Goal: Task Accomplishment & Management: Manage account settings

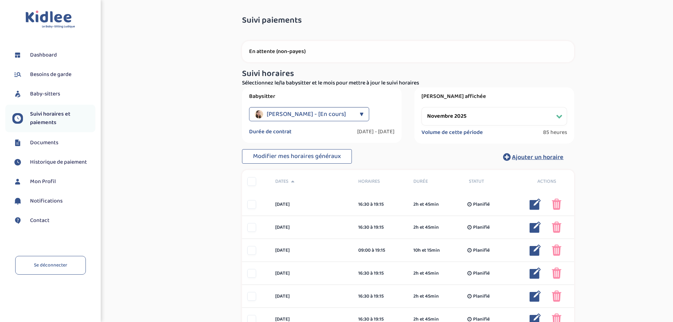
select select "novembre 2025"
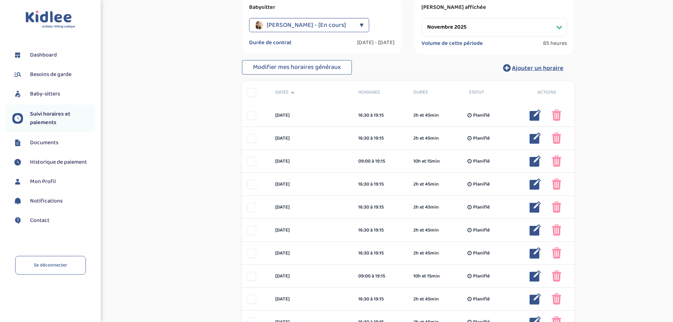
click at [42, 115] on span "Suivi horaires et paiements" at bounding box center [62, 118] width 65 height 17
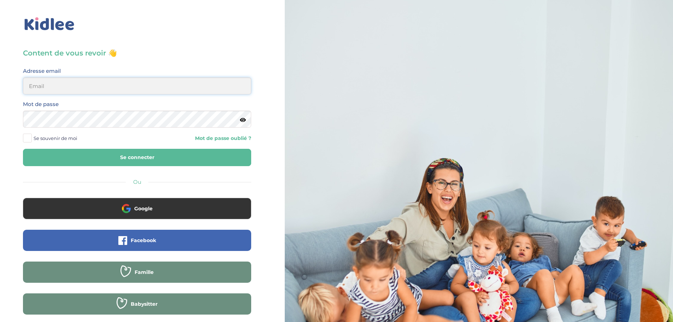
click at [76, 88] on input "email" at bounding box center [137, 85] width 228 height 17
type input "morgane.a.ferron@gmail.com"
click at [141, 163] on button "Se connecter" at bounding box center [137, 157] width 228 height 17
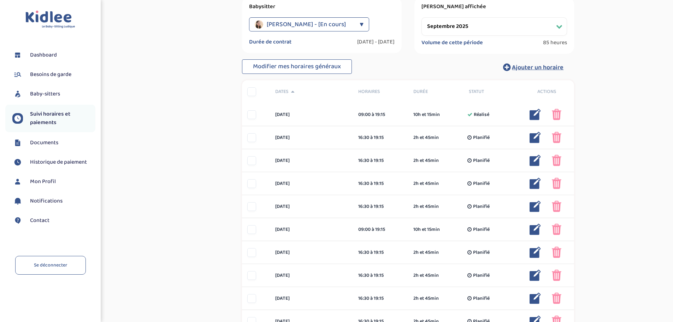
scroll to position [106, 0]
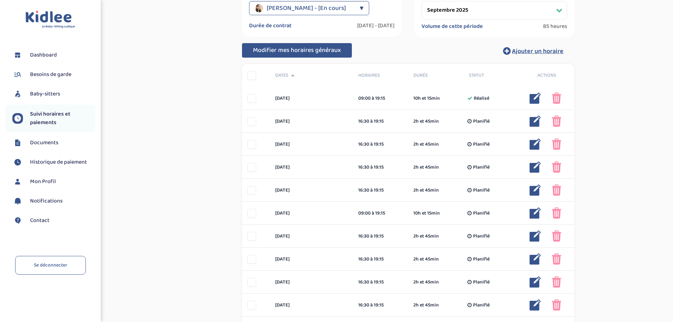
click at [267, 52] on span "Modifier mes horaires généraux" at bounding box center [297, 50] width 88 height 10
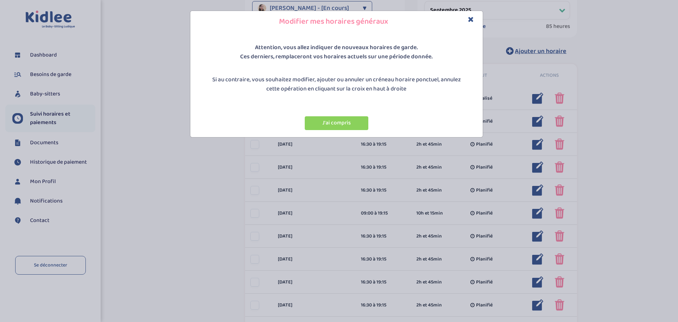
click at [471, 19] on icon "Close" at bounding box center [471, 19] width 6 height 7
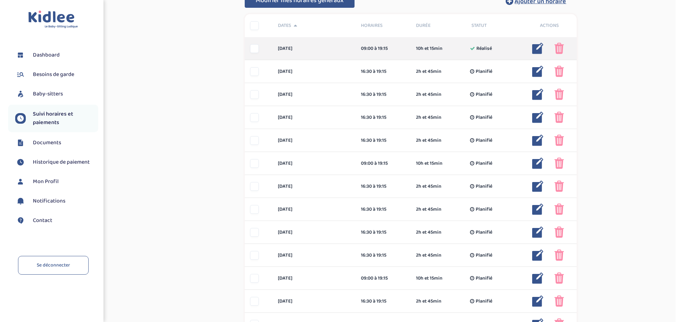
scroll to position [76, 0]
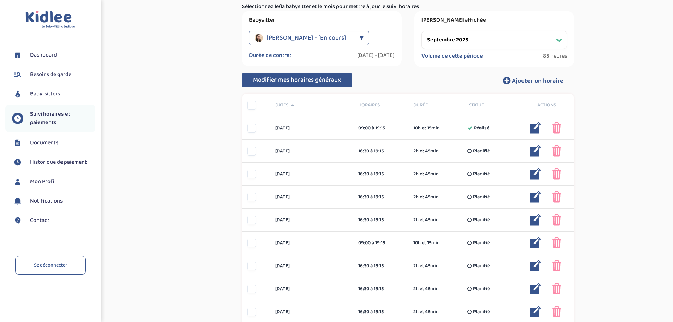
click at [289, 78] on span "Modifier mes horaires généraux" at bounding box center [297, 80] width 88 height 10
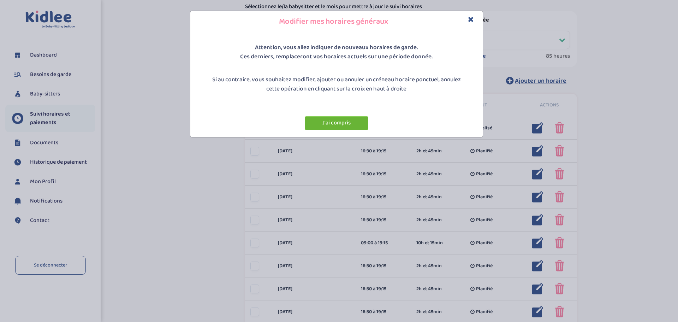
click at [330, 122] on button "J'ai compris" at bounding box center [337, 123] width 64 height 14
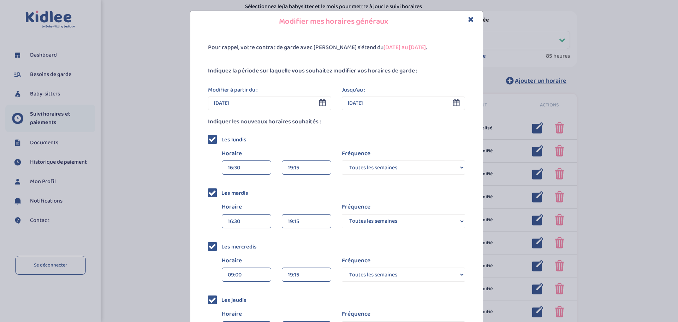
click at [247, 166] on div "16:30" at bounding box center [246, 168] width 37 height 14
click at [243, 161] on div "16:30" at bounding box center [246, 168] width 37 height 14
click at [242, 167] on div "16:30" at bounding box center [246, 168] width 37 height 14
click at [194, 167] on div "Pour rappel, votre contrat de garde avec [PERSON_NAME] s'étend du [DATE] au [DA…" at bounding box center [336, 254] width 293 height 442
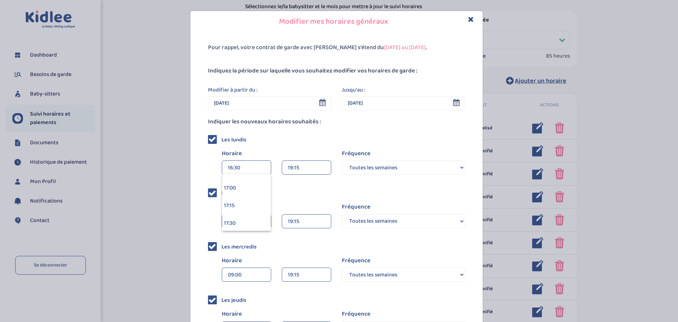
click at [262, 147] on div "Les lundis Horaire 16:30 00:00 00:15 00:30 00:45 01:00 01:15 01:30 01:45 19:15 …" at bounding box center [336, 155] width 257 height 43
click at [241, 168] on div "16:30" at bounding box center [246, 168] width 37 height 14
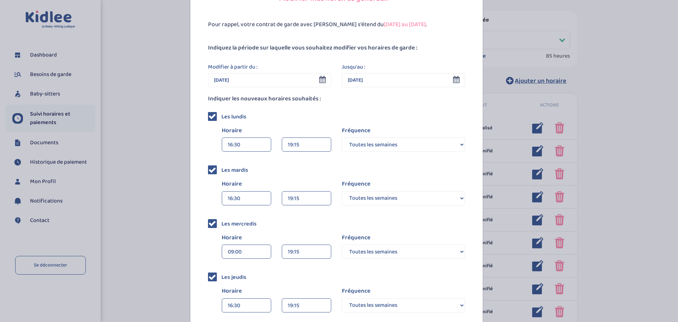
scroll to position [35, 0]
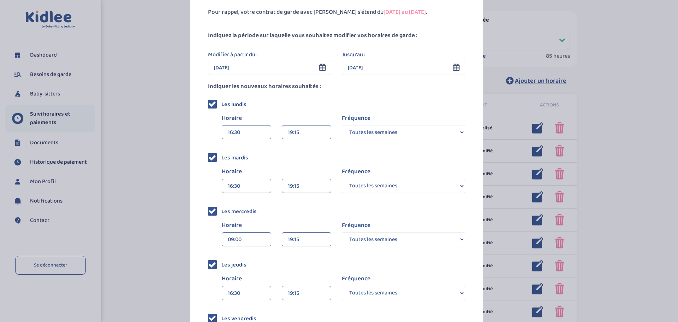
click at [142, 64] on div "Modifier mes horaires généraux Pour rappel, votre contrat de garde avec [PERSON…" at bounding box center [336, 207] width 673 height 464
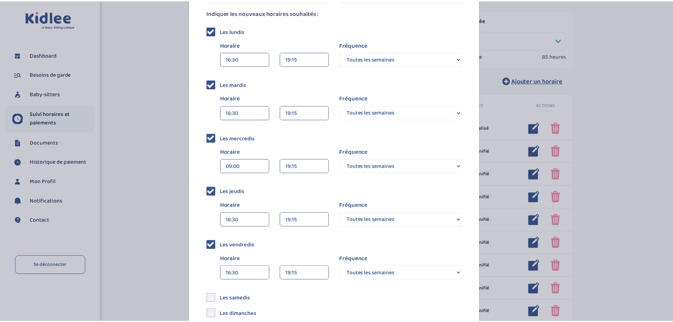
scroll to position [0, 0]
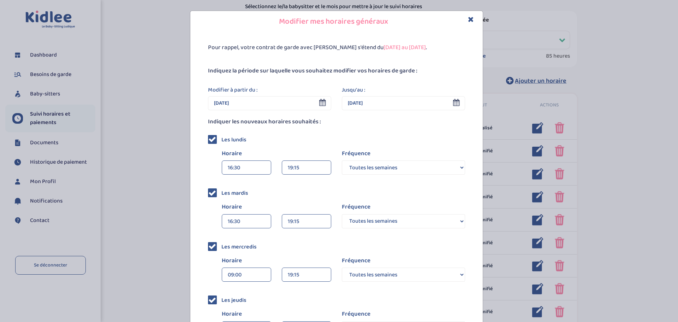
click at [468, 17] on icon "Close" at bounding box center [471, 19] width 6 height 7
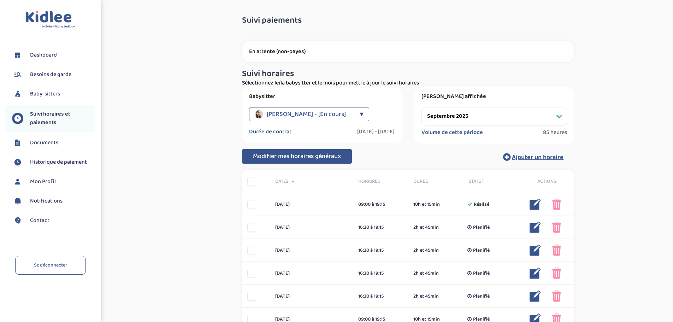
click at [466, 116] on select "Filtrer par mois [DATE] [DATE] [DATE] [DATE] [DATE] [DATE] [DATE] [DATE] [DATE]…" at bounding box center [494, 116] width 146 height 18
select select "novembre 2025"
click at [421, 107] on select "Filtrer par mois [DATE] [DATE] [DATE] [DATE] [DATE] [DATE] [DATE] [DATE] [DATE]…" at bounding box center [494, 116] width 146 height 18
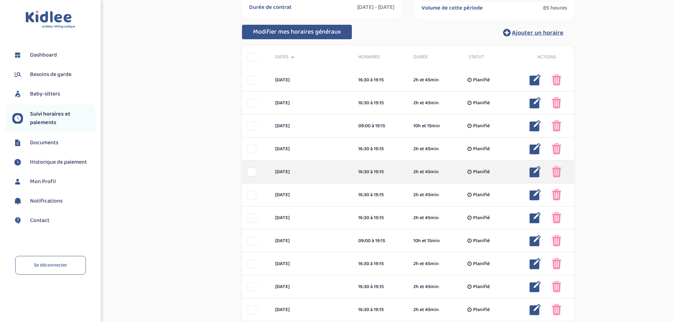
scroll to position [141, 0]
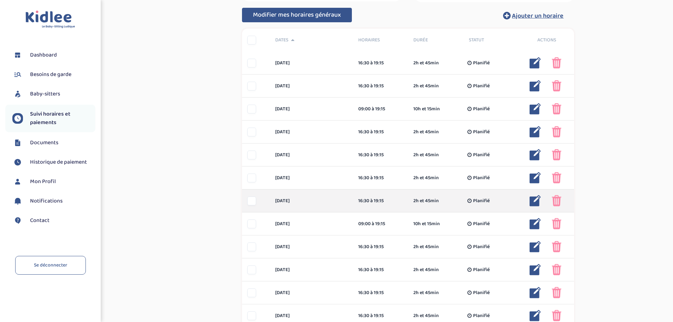
click at [250, 202] on div at bounding box center [251, 200] width 9 height 9
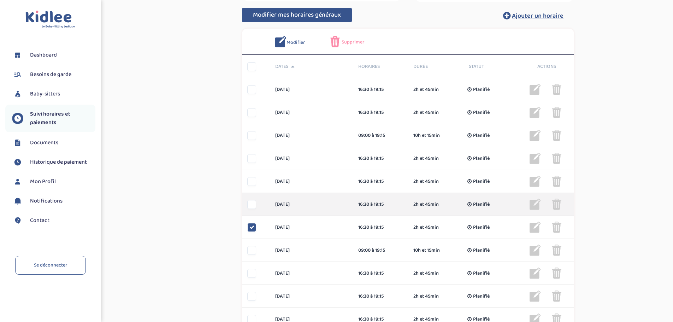
click at [253, 205] on div at bounding box center [251, 204] width 9 height 9
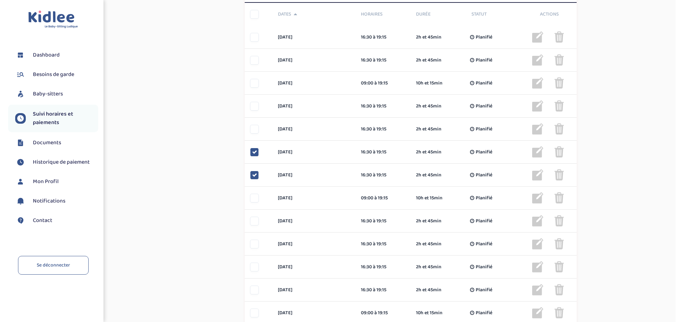
scroll to position [177, 0]
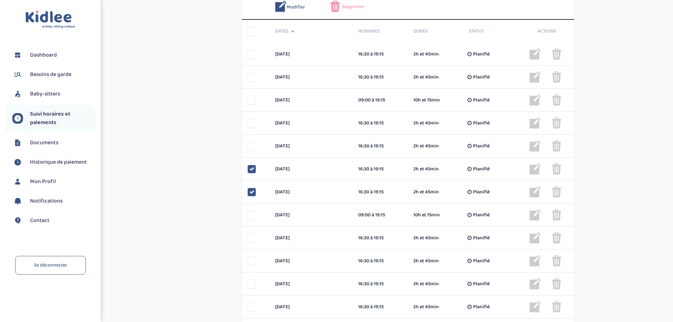
click at [346, 6] on span "Supprimer" at bounding box center [353, 6] width 23 height 7
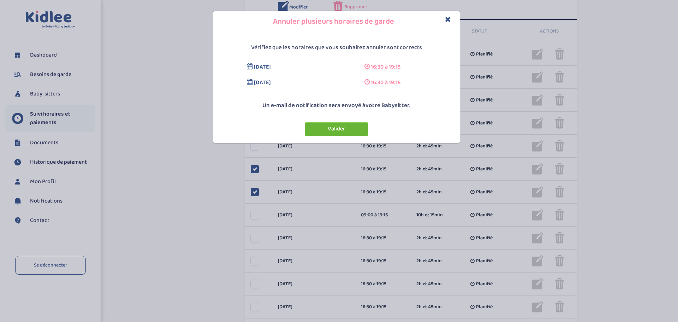
click at [335, 127] on button "Valider" at bounding box center [337, 129] width 64 height 14
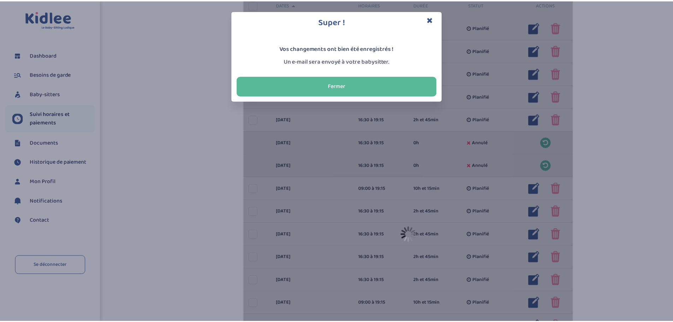
scroll to position [150, 0]
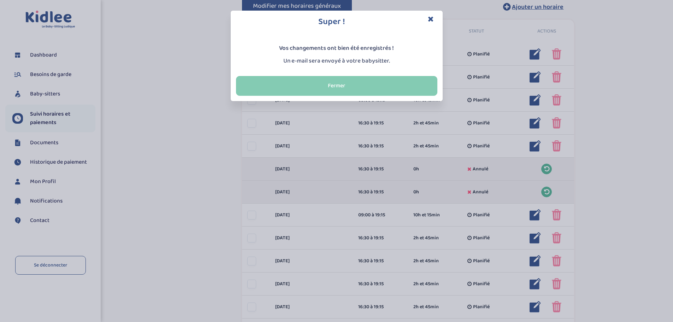
click at [381, 79] on button "Fermer" at bounding box center [336, 86] width 201 height 20
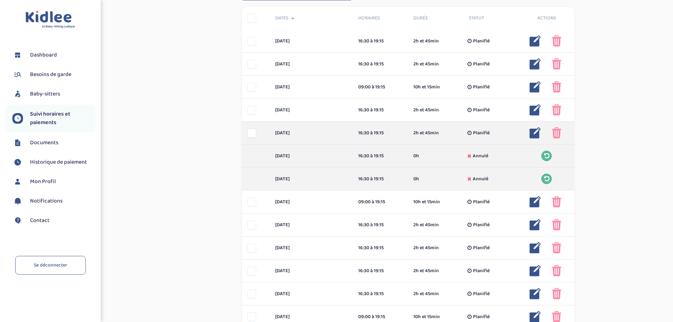
scroll to position [185, 0]
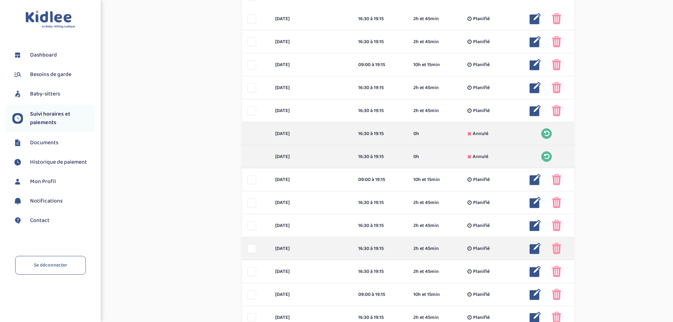
click at [250, 250] on div at bounding box center [251, 248] width 9 height 9
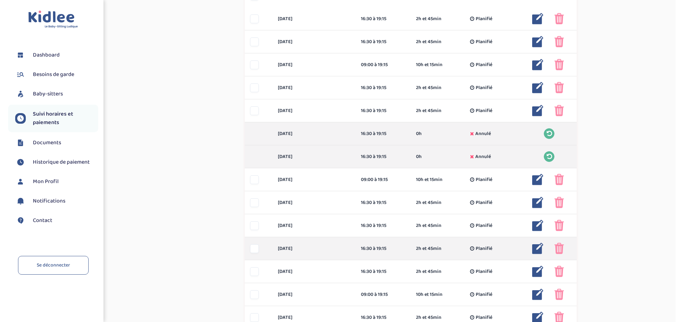
scroll to position [212, 0]
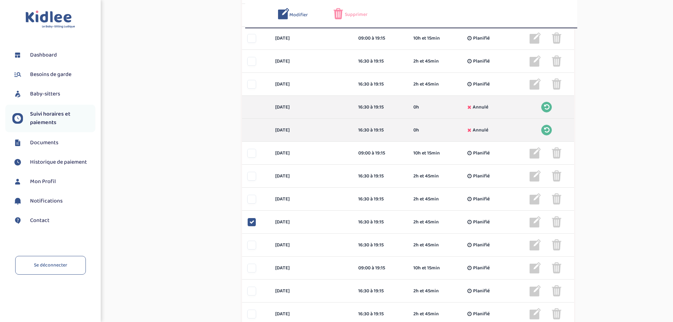
click at [298, 16] on span "Modifier" at bounding box center [298, 14] width 18 height 7
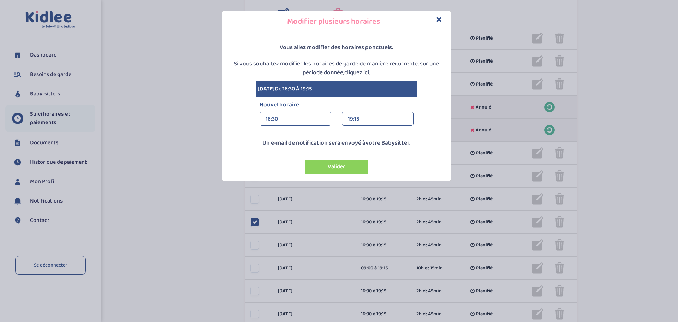
click at [290, 119] on div "16:30" at bounding box center [296, 119] width 60 height 14
click at [299, 138] on div "09:00" at bounding box center [295, 134] width 71 height 18
click at [337, 166] on button "Valider" at bounding box center [337, 167] width 64 height 14
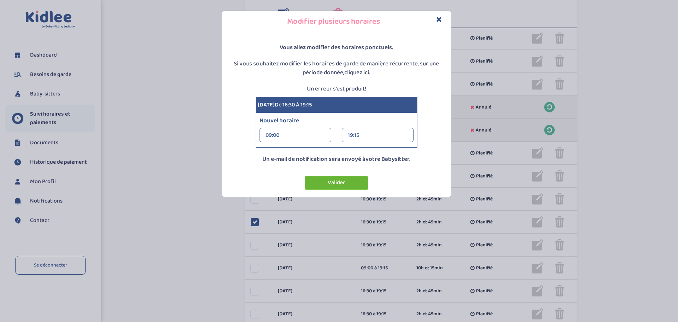
click at [321, 182] on button "Valider" at bounding box center [337, 183] width 64 height 14
click at [344, 73] on p "Si vous souhaitez modifier les horaires de garde de manière récurrente, sur une…" at bounding box center [336, 68] width 225 height 18
drag, startPoint x: 333, startPoint y: 63, endPoint x: 401, endPoint y: 72, distance: 68.5
click at [401, 72] on p "Si vous souhaitez modifier les horaires de garde de manière récurrente, sur une…" at bounding box center [336, 68] width 225 height 18
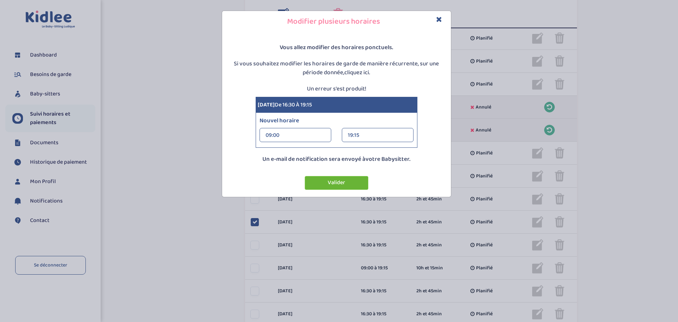
click at [351, 183] on button "Valider" at bounding box center [337, 183] width 64 height 14
click at [441, 18] on icon "Close" at bounding box center [439, 19] width 6 height 7
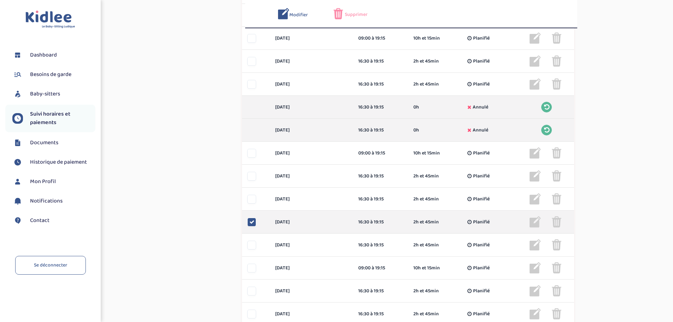
click at [250, 219] on icon at bounding box center [251, 221] width 5 height 5
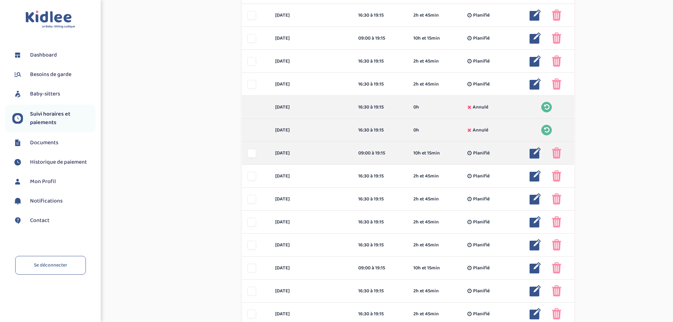
click at [536, 153] on img at bounding box center [535, 152] width 11 height 11
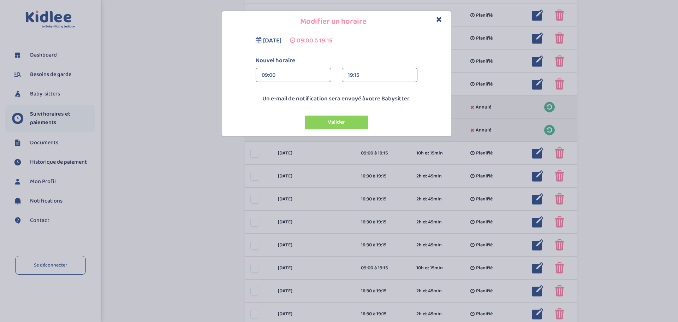
click at [269, 75] on div "09:00" at bounding box center [294, 75] width 64 height 14
click at [281, 93] on div "16:30" at bounding box center [293, 91] width 75 height 18
click at [344, 120] on button "Valider" at bounding box center [337, 123] width 64 height 14
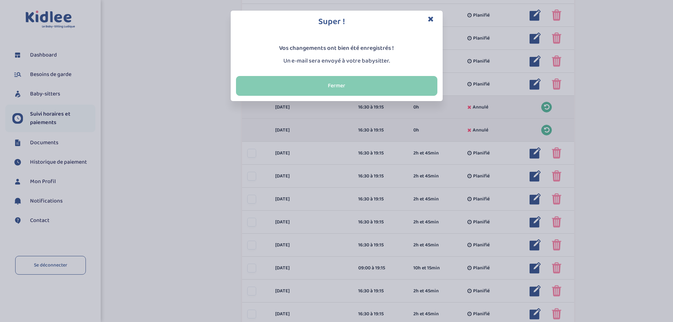
click at [332, 91] on button "Fermer" at bounding box center [336, 86] width 201 height 20
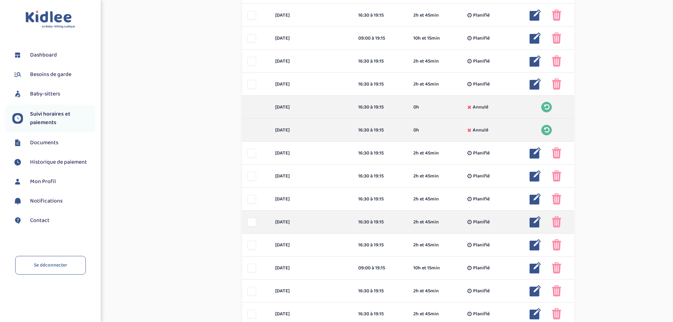
click at [532, 222] on img at bounding box center [535, 221] width 11 height 11
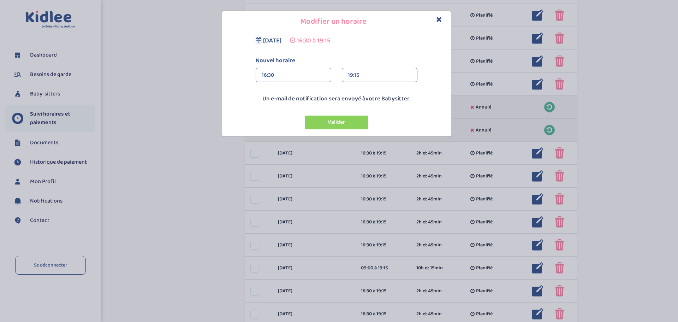
click at [286, 77] on div "16:30" at bounding box center [294, 75] width 64 height 14
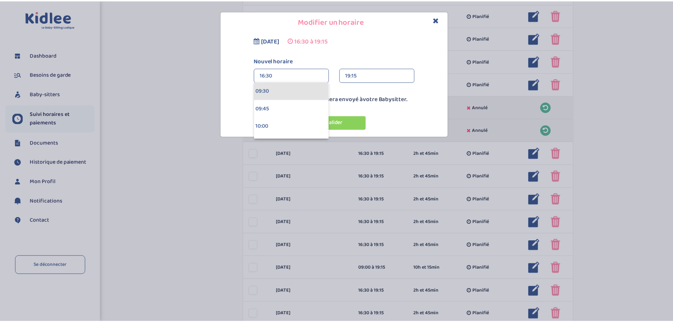
scroll to position [636, 0]
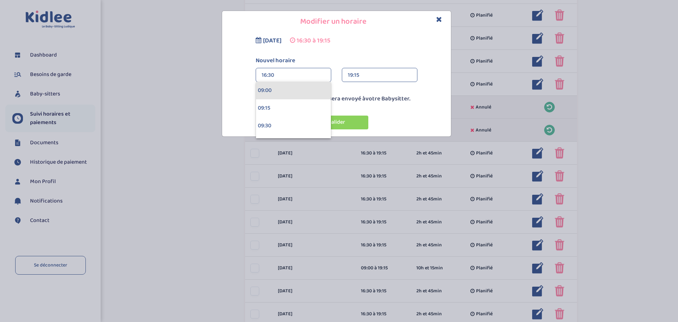
click at [284, 94] on div "09:00" at bounding box center [293, 91] width 75 height 18
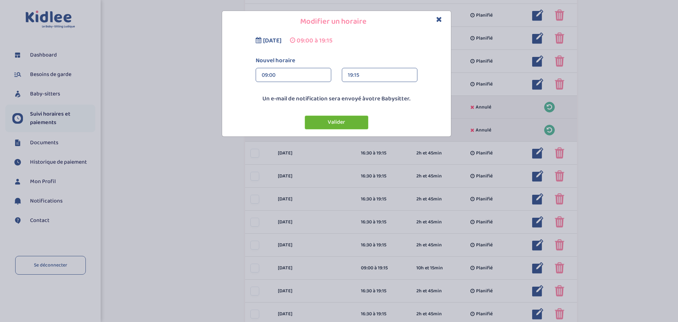
click at [335, 122] on button "Valider" at bounding box center [337, 123] width 64 height 14
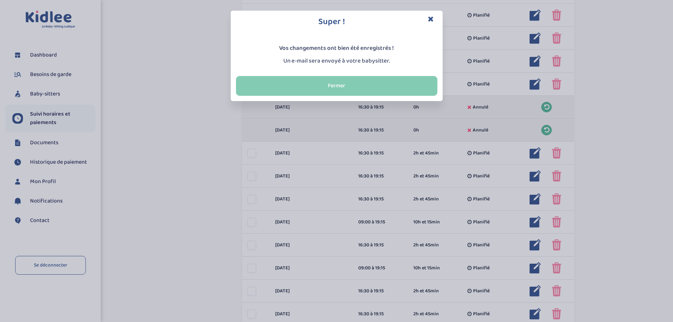
click at [350, 87] on button "Fermer" at bounding box center [336, 86] width 201 height 20
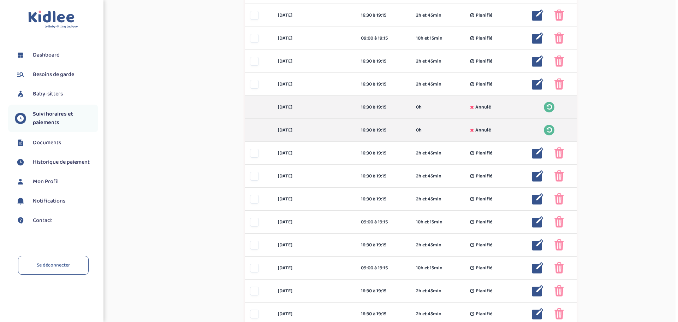
scroll to position [0, 0]
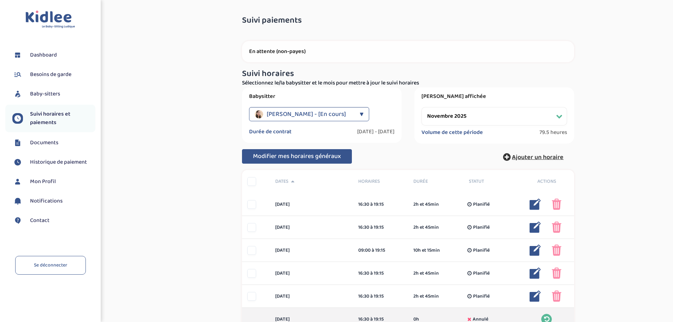
click at [531, 153] on span "Ajouter un horaire" at bounding box center [538, 157] width 52 height 10
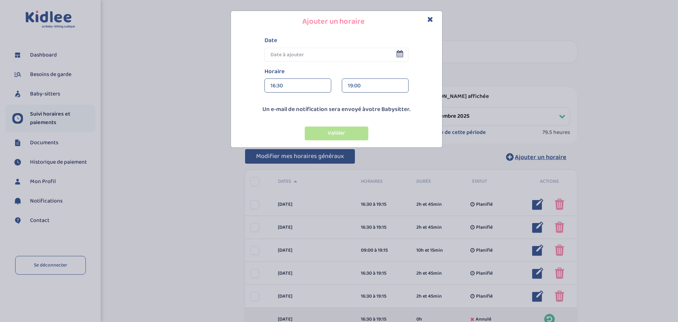
click at [300, 57] on input "text" at bounding box center [337, 55] width 144 height 14
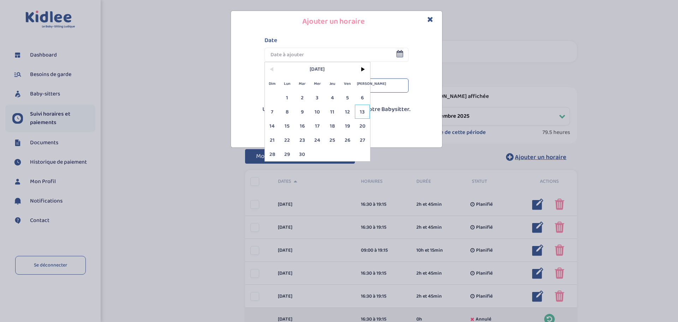
click at [365, 109] on span "13" at bounding box center [362, 112] width 15 height 14
type input "[DATE]"
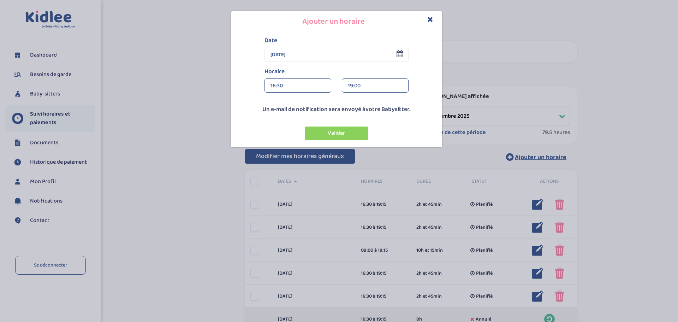
click at [317, 90] on div "16:30" at bounding box center [298, 86] width 55 height 14
click at [286, 106] on div "19:00" at bounding box center [298, 101] width 66 height 18
click at [305, 85] on div "19:00" at bounding box center [298, 86] width 55 height 14
click at [356, 86] on div "19:15" at bounding box center [375, 86] width 55 height 14
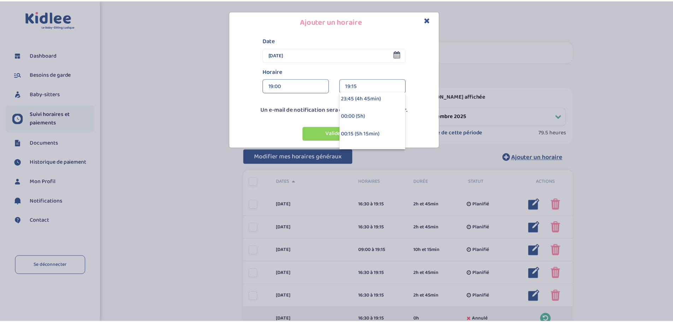
scroll to position [318, 0]
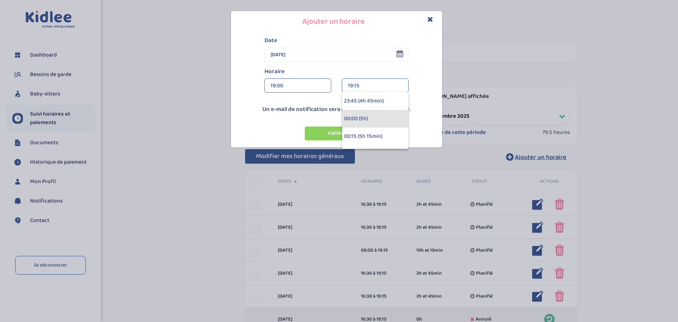
click at [369, 116] on div "00:00 (5h)" at bounding box center [375, 119] width 66 height 18
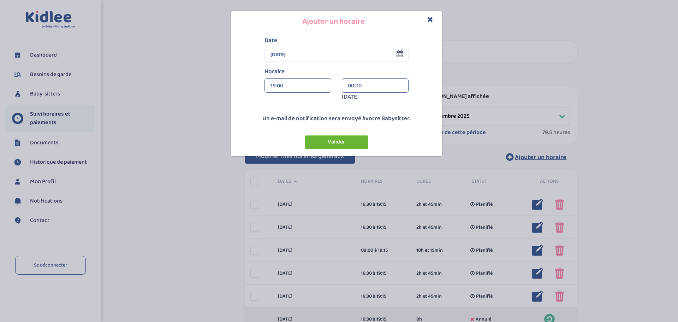
click at [336, 140] on button "Valider" at bounding box center [337, 142] width 64 height 14
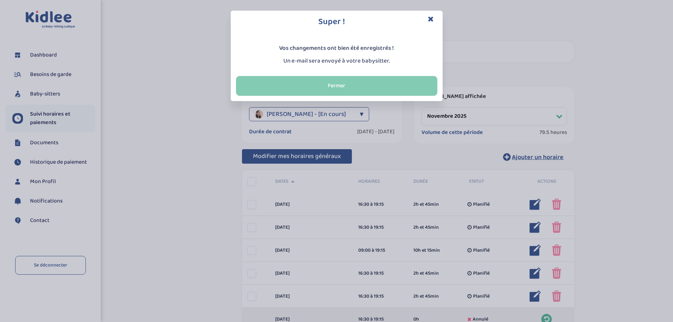
click at [366, 87] on button "Fermer" at bounding box center [336, 86] width 201 height 20
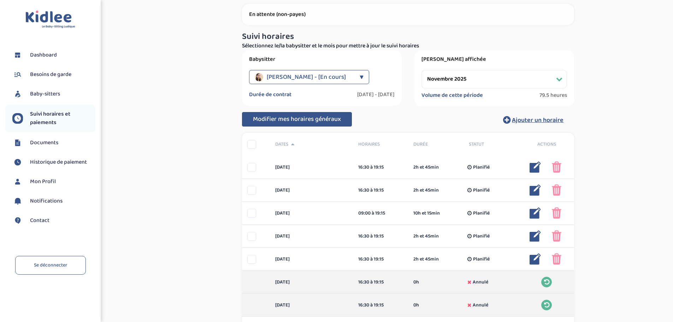
scroll to position [35, 0]
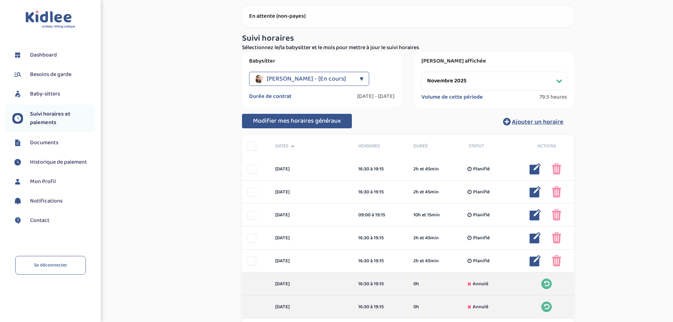
click at [478, 80] on select "Filtrer par mois [DATE] [DATE] [DATE] [DATE] [DATE] [DATE] [DATE] [DATE] [DATE]…" at bounding box center [494, 81] width 146 height 18
click at [421, 72] on select "Filtrer par mois [DATE] [DATE] [DATE] [DATE] [DATE] [DATE] [DATE] [DATE] [DATE]…" at bounding box center [494, 81] width 146 height 18
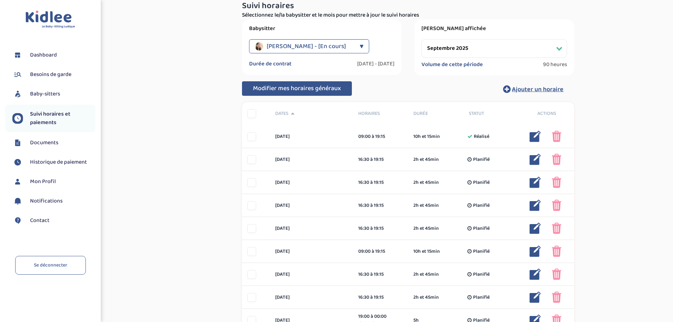
scroll to position [106, 0]
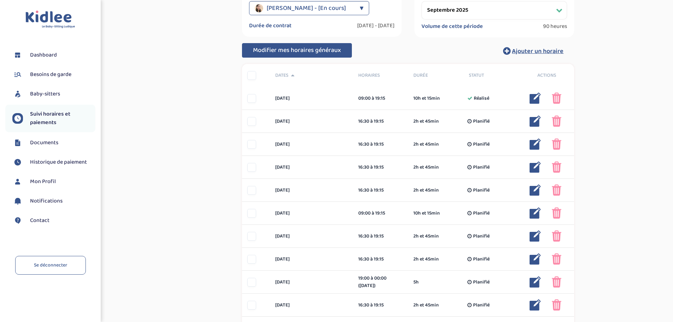
click at [474, 10] on select "Filtrer par mois [DATE] [DATE] [DATE] [DATE] [DATE] [DATE] [DATE] [DATE] [DATE]…" at bounding box center [494, 10] width 146 height 18
click at [421, 1] on select "Filtrer par mois [DATE] [DATE] [DATE] [DATE] [DATE] [DATE] [DATE] [DATE] [DATE]…" at bounding box center [494, 10] width 146 height 18
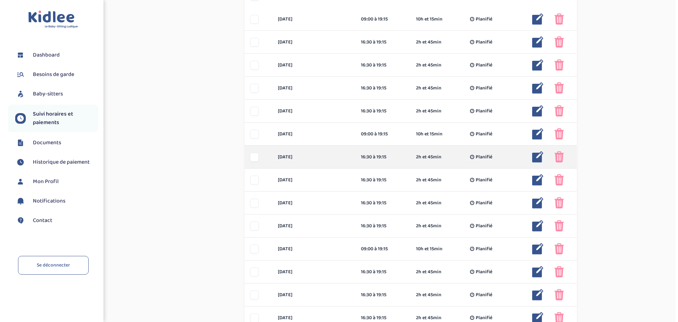
scroll to position [181, 0]
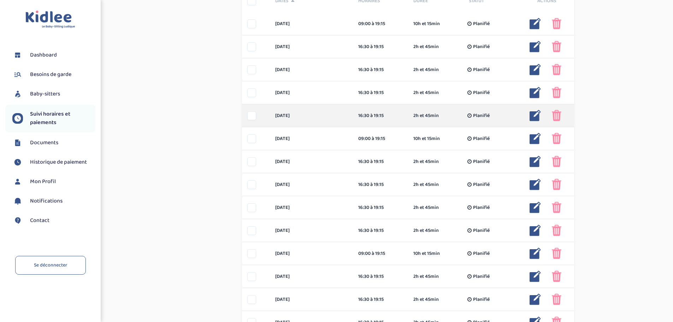
click at [531, 118] on img at bounding box center [535, 115] width 11 height 11
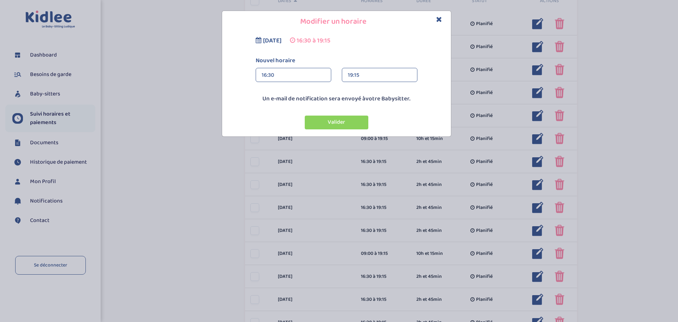
click at [373, 77] on div "19:15" at bounding box center [380, 75] width 64 height 14
click at [368, 105] on div "20:30 (4h)" at bounding box center [379, 108] width 75 height 18
click at [354, 121] on button "Valider" at bounding box center [337, 123] width 64 height 14
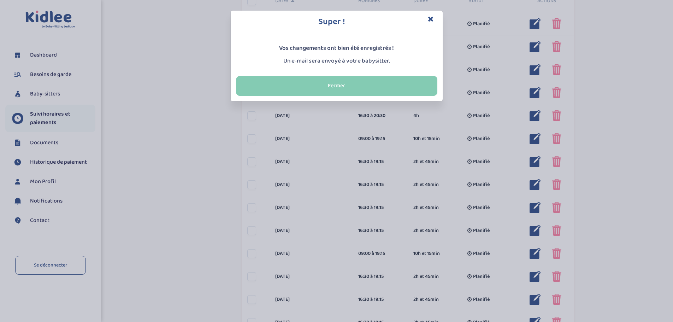
click at [351, 83] on button "Fermer" at bounding box center [336, 86] width 201 height 20
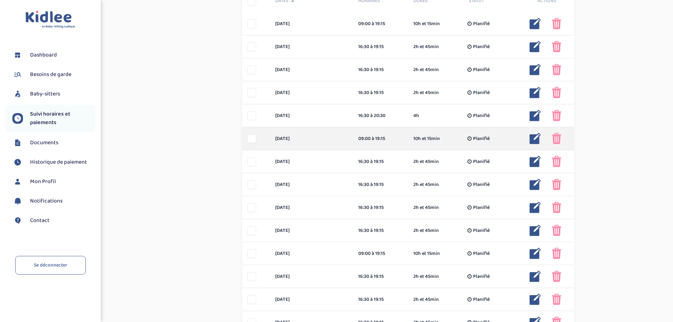
click at [532, 137] on img at bounding box center [535, 138] width 11 height 11
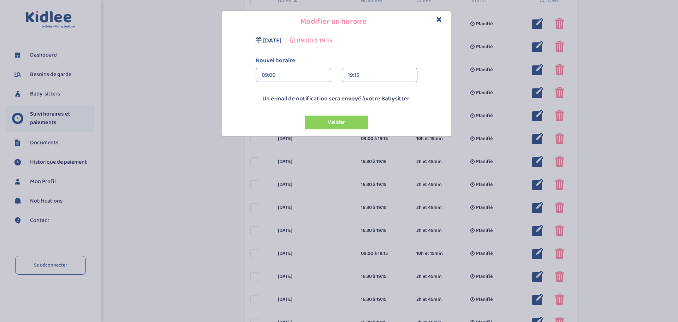
click at [349, 77] on div "19:15" at bounding box center [380, 75] width 64 height 14
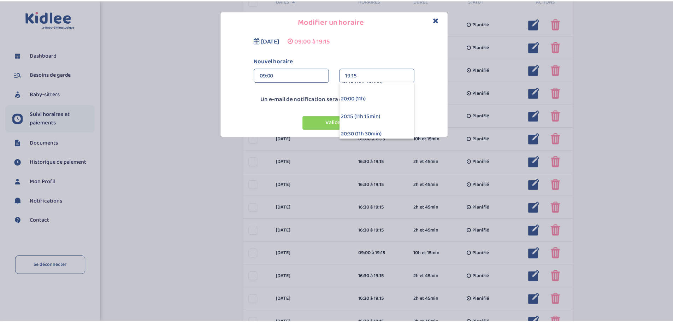
scroll to position [777, 0]
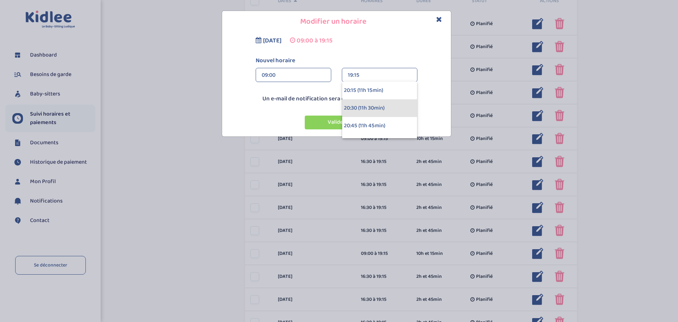
click at [367, 109] on div "20:30 (11h 30min)" at bounding box center [379, 108] width 75 height 18
click at [348, 121] on button "Valider" at bounding box center [337, 123] width 64 height 14
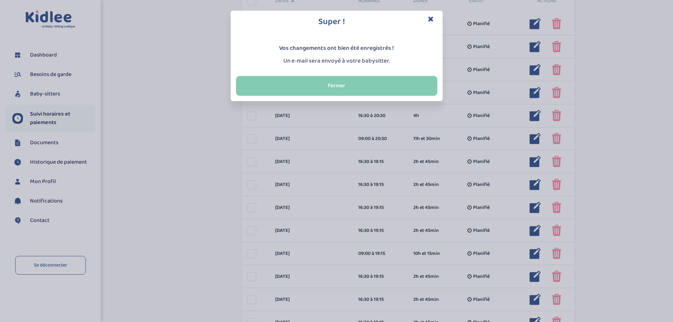
click at [361, 84] on button "Fermer" at bounding box center [336, 86] width 201 height 20
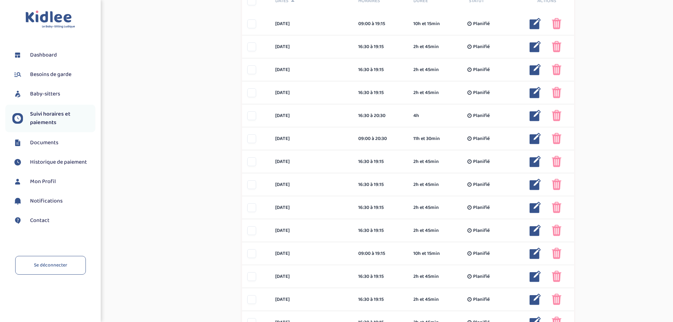
scroll to position [75, 0]
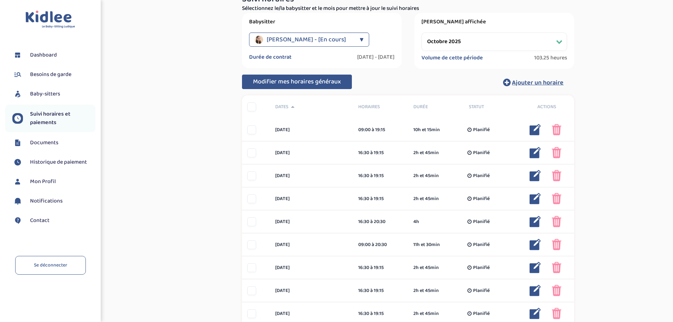
click at [535, 43] on select "Filtrer par mois [DATE] [DATE] [DATE] [DATE] [DATE] [DATE] [DATE] [DATE] [DATE]…" at bounding box center [494, 42] width 146 height 18
click at [421, 33] on select "Filtrer par mois [DATE] [DATE] [DATE] [DATE] [DATE] [DATE] [DATE] [DATE] [DATE]…" at bounding box center [494, 42] width 146 height 18
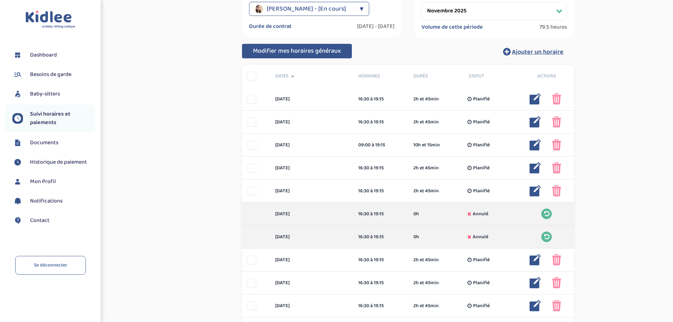
scroll to position [41, 0]
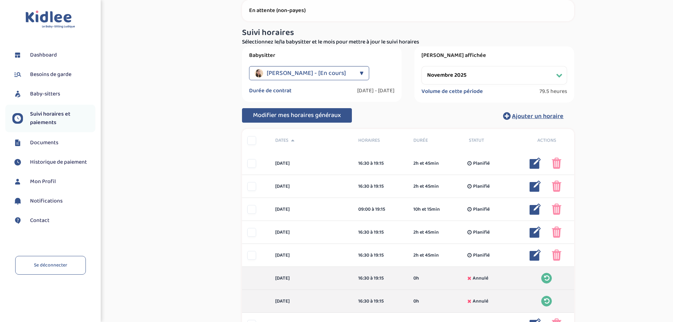
click at [542, 75] on select "Filtrer par mois [DATE] [DATE] [DATE] [DATE] [DATE] [DATE] [DATE] [DATE] [DATE]…" at bounding box center [494, 75] width 146 height 18
click at [421, 66] on select "Filtrer par mois [DATE] [DATE] [DATE] [DATE] [DATE] [DATE] [DATE] [DATE] [DATE]…" at bounding box center [494, 75] width 146 height 18
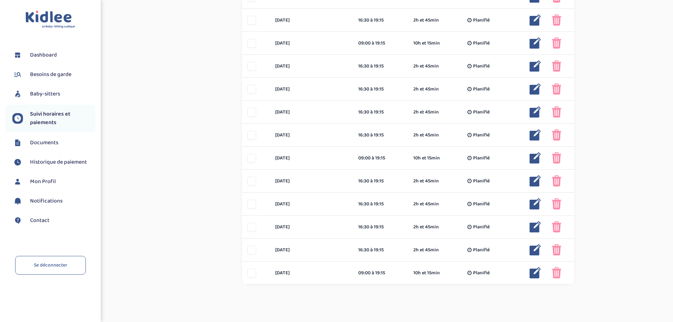
scroll to position [392, 0]
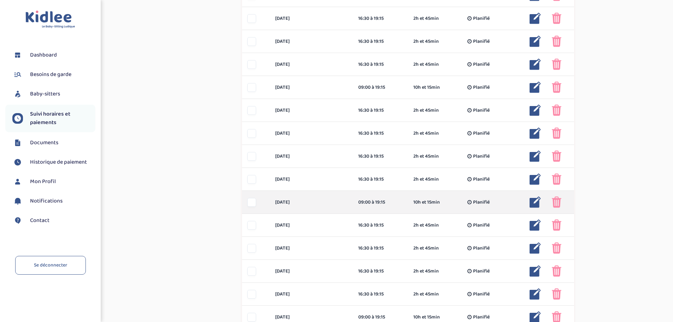
click at [253, 201] on div at bounding box center [251, 202] width 9 height 9
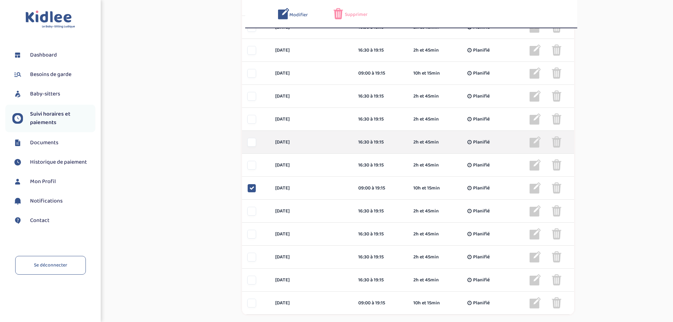
scroll to position [419, 0]
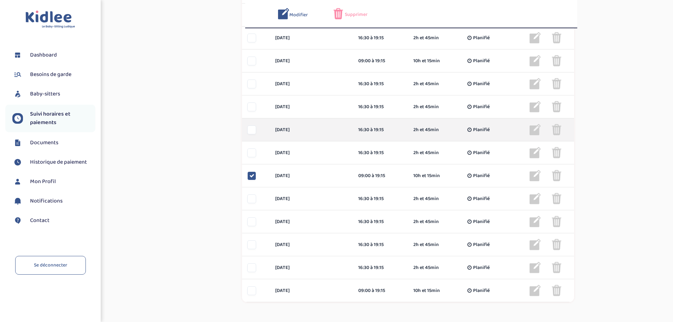
click at [253, 130] on div at bounding box center [251, 129] width 9 height 9
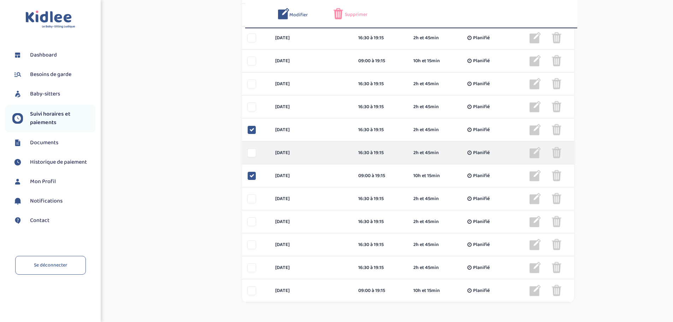
click at [250, 151] on div at bounding box center [251, 152] width 9 height 9
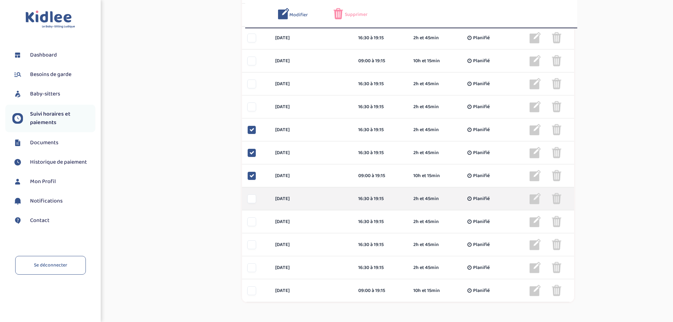
click at [255, 199] on div at bounding box center [251, 198] width 9 height 9
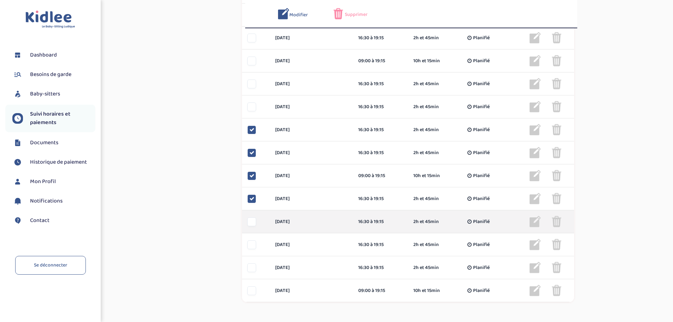
click at [253, 218] on div at bounding box center [251, 221] width 9 height 9
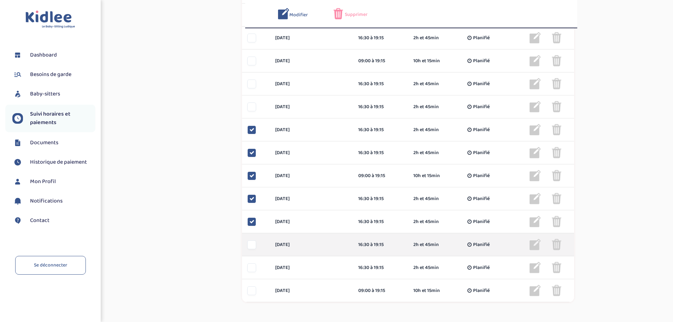
click at [249, 243] on div at bounding box center [251, 244] width 9 height 9
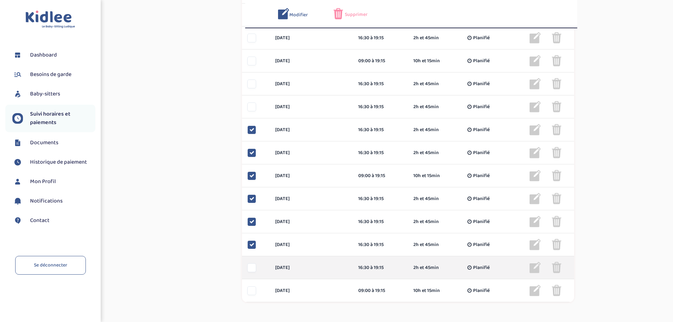
click at [252, 269] on div at bounding box center [251, 267] width 9 height 9
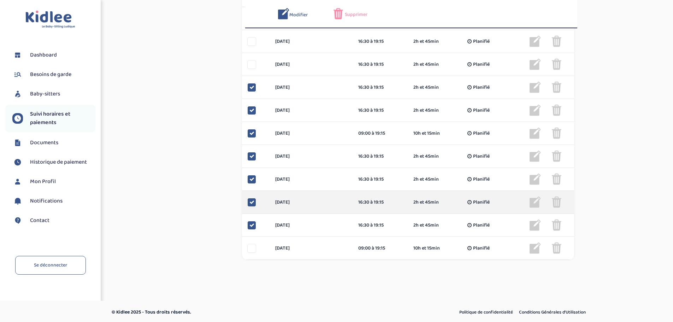
scroll to position [463, 0]
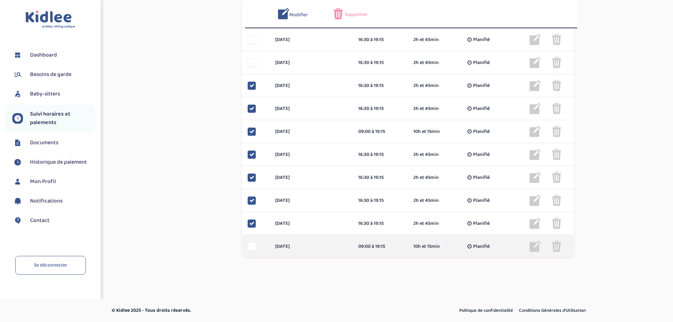
click at [255, 247] on div at bounding box center [251, 246] width 9 height 9
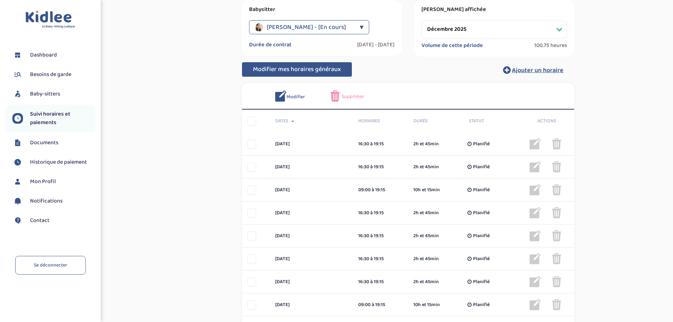
scroll to position [75, 0]
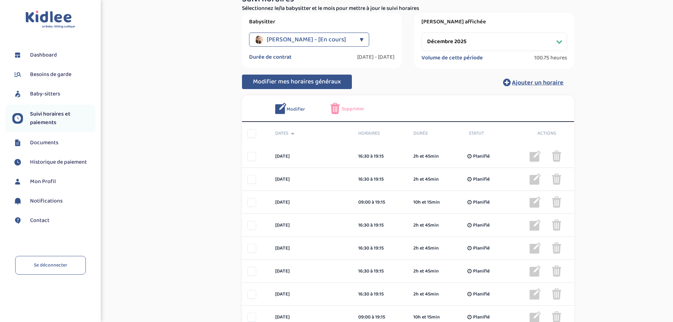
click at [348, 108] on span "Supprimer" at bounding box center [353, 108] width 23 height 7
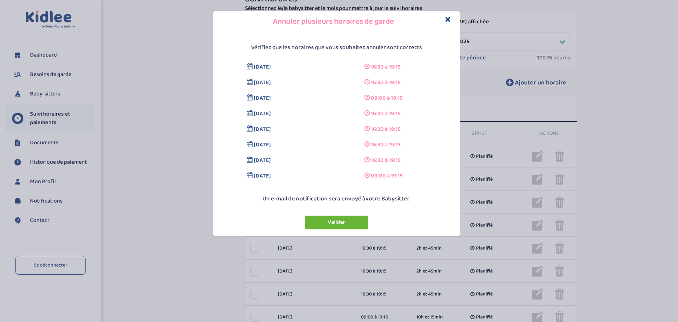
click at [348, 223] on button "Valider" at bounding box center [337, 222] width 64 height 14
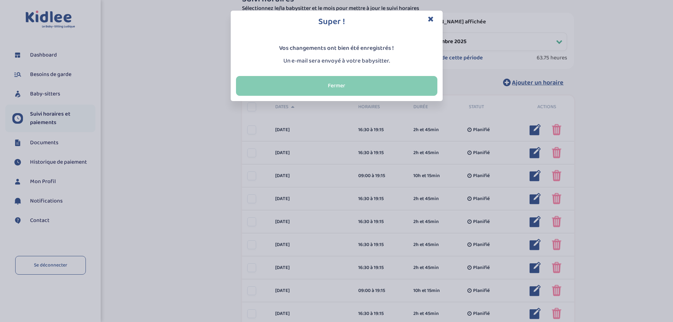
click at [359, 81] on button "Fermer" at bounding box center [336, 86] width 201 height 20
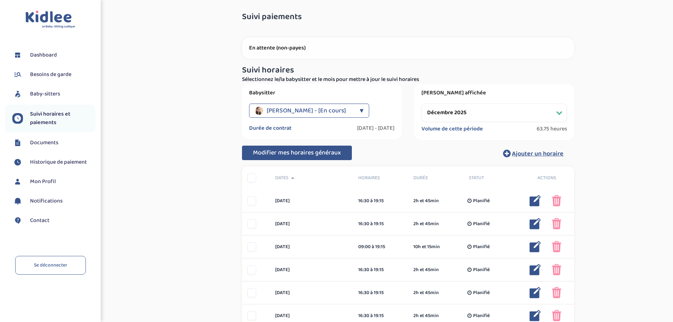
scroll to position [0, 0]
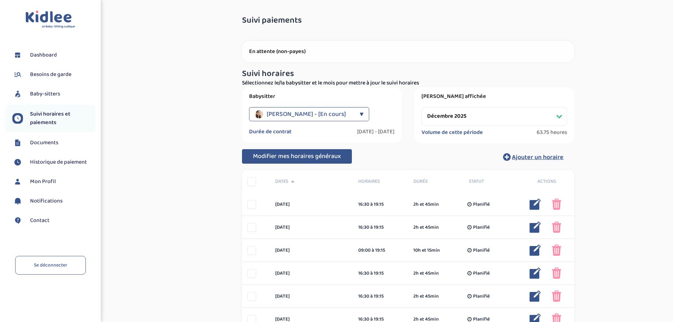
click at [481, 116] on select "Filtrer par mois [DATE] [DATE] [DATE] [DATE] [DATE] [DATE] [DATE] [DATE] [DATE]…" at bounding box center [494, 116] width 146 height 18
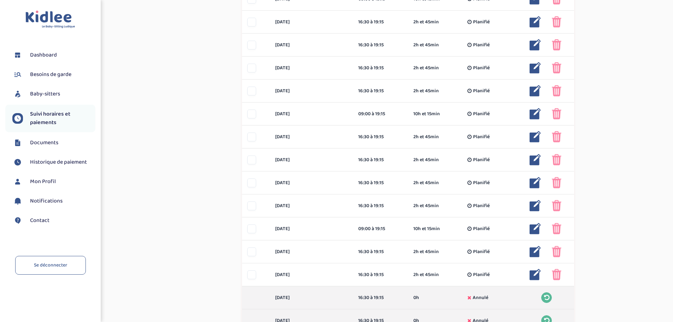
scroll to position [75, 0]
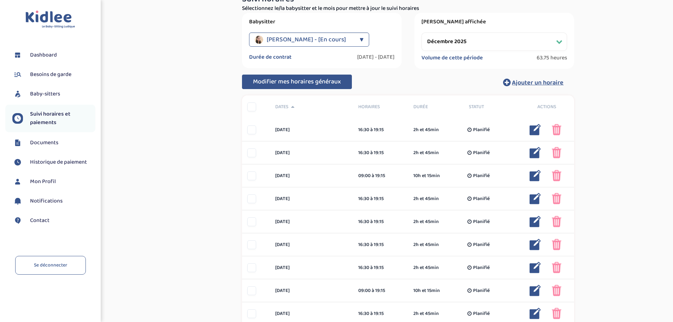
click at [469, 41] on select "Filtrer par mois [DATE] [DATE] [DATE] [DATE] [DATE] [DATE] [DATE] [DATE] [DATE]…" at bounding box center [494, 42] width 146 height 18
click at [421, 33] on select "Filtrer par mois [DATE] [DATE] [DATE] [DATE] [DATE] [DATE] [DATE] [DATE] [DATE]…" at bounding box center [494, 42] width 146 height 18
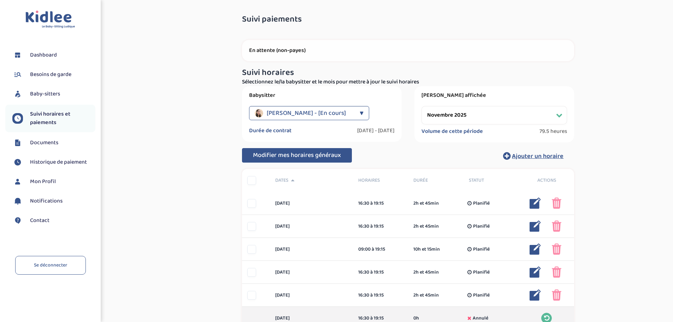
scroll to position [0, 0]
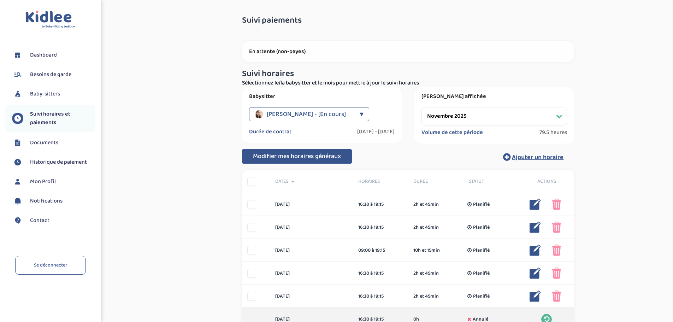
click at [304, 50] on p "En attente (non-payes)" at bounding box center [408, 51] width 318 height 7
click at [507, 110] on select "Filtrer par mois [DATE] [DATE] [DATE] [DATE] [DATE] [DATE] [DATE] [DATE] [DATE]…" at bounding box center [494, 116] width 146 height 18
click at [421, 107] on select "Filtrer par mois [DATE] [DATE] [DATE] [DATE] [DATE] [DATE] [DATE] [DATE] [DATE]…" at bounding box center [494, 116] width 146 height 18
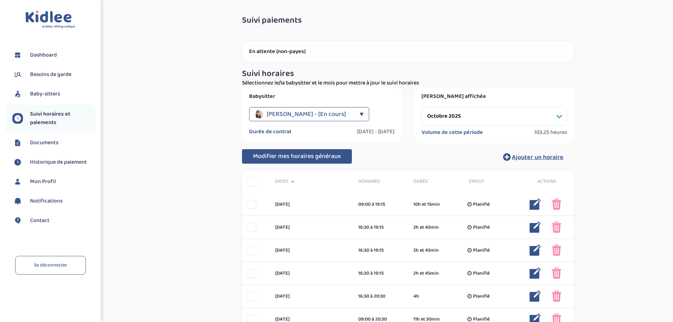
click at [466, 118] on select "Filtrer par mois [DATE] [DATE] [DATE] [DATE] [DATE] [DATE] [DATE] [DATE] [DATE]…" at bounding box center [494, 116] width 146 height 18
select select "septembre 2025"
click at [421, 107] on select "Filtrer par mois [DATE] [DATE] [DATE] [DATE] [DATE] [DATE] [DATE] [DATE] [DATE]…" at bounding box center [494, 116] width 146 height 18
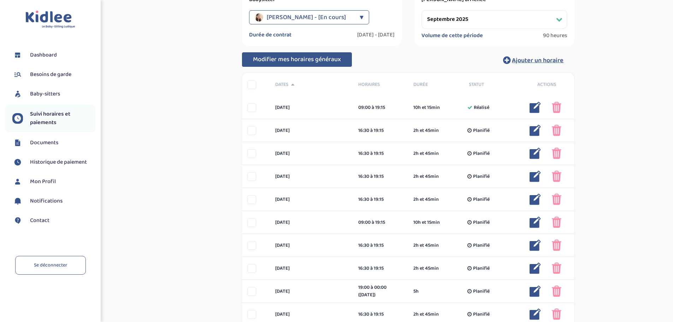
scroll to position [106, 0]
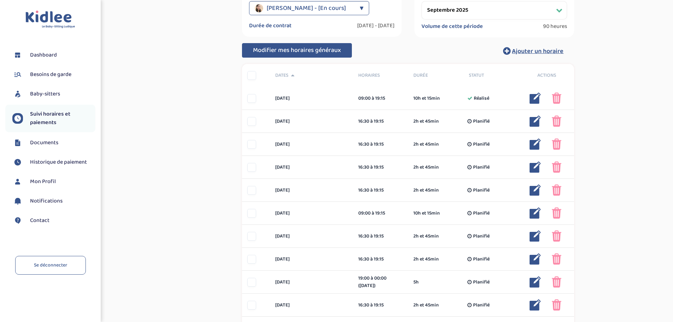
click at [634, 94] on div "Suivi paiements gGKapd50qyovjaPzgcLaknopUbBupLNGZedWi2kI En attente (non-payes)…" at bounding box center [408, 249] width 519 height 688
